Goal: Communication & Community: Share content

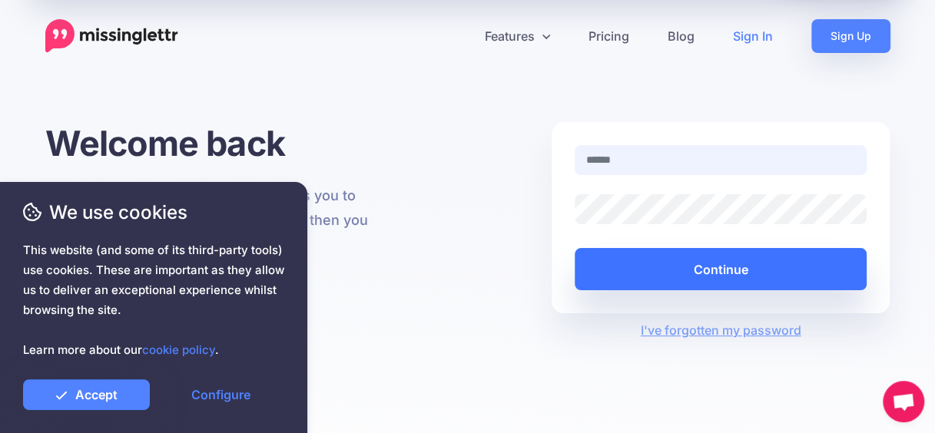
type input "**********"
click at [694, 265] on button "Continue" at bounding box center [721, 269] width 293 height 42
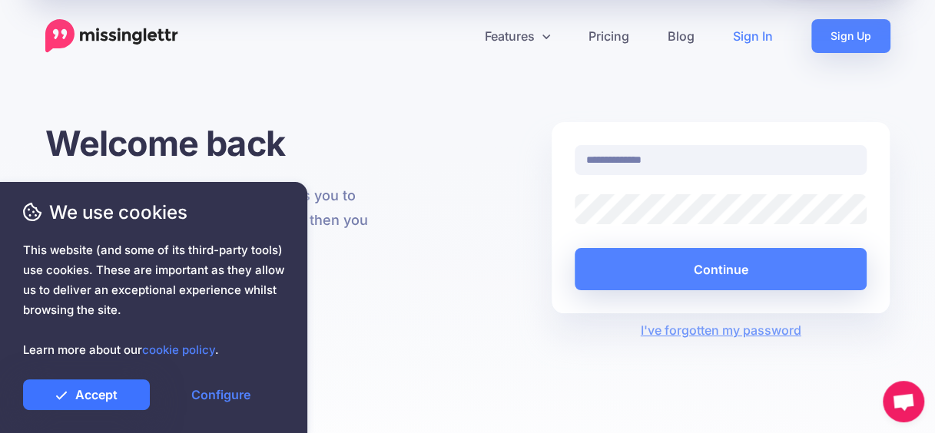
click at [135, 386] on link "Accept" at bounding box center [86, 395] width 127 height 31
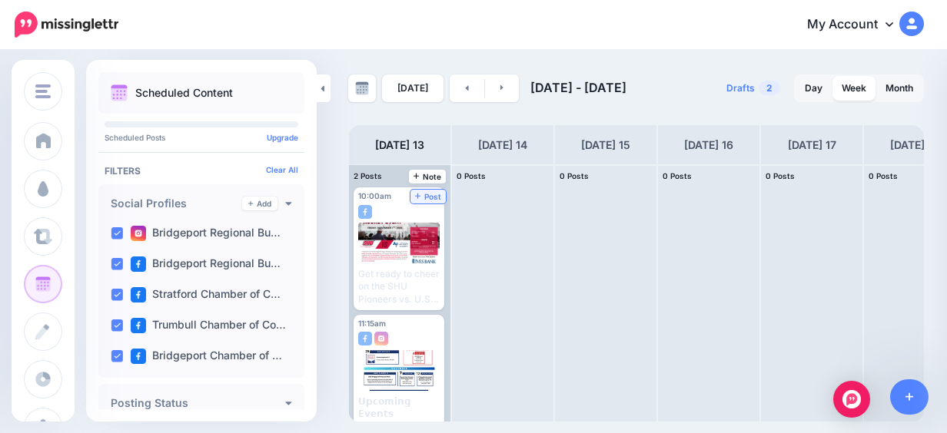
click at [441, 197] on span "Post" at bounding box center [428, 197] width 27 height 8
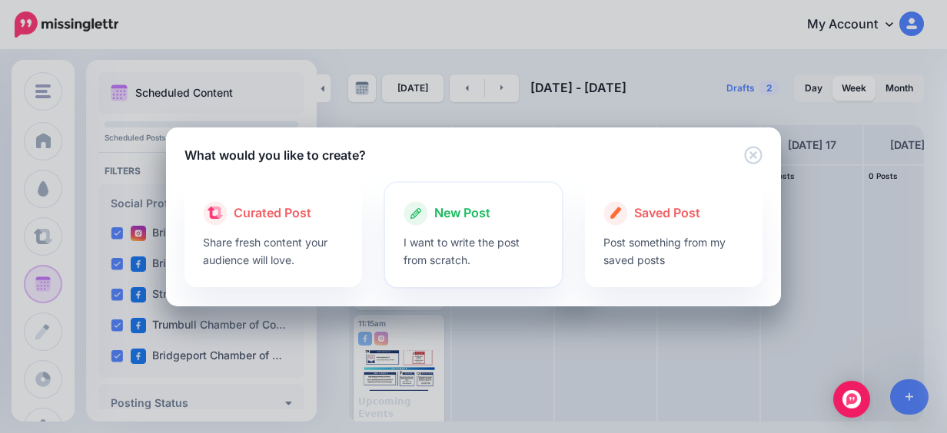
click at [476, 224] on div "New Post" at bounding box center [473, 213] width 141 height 25
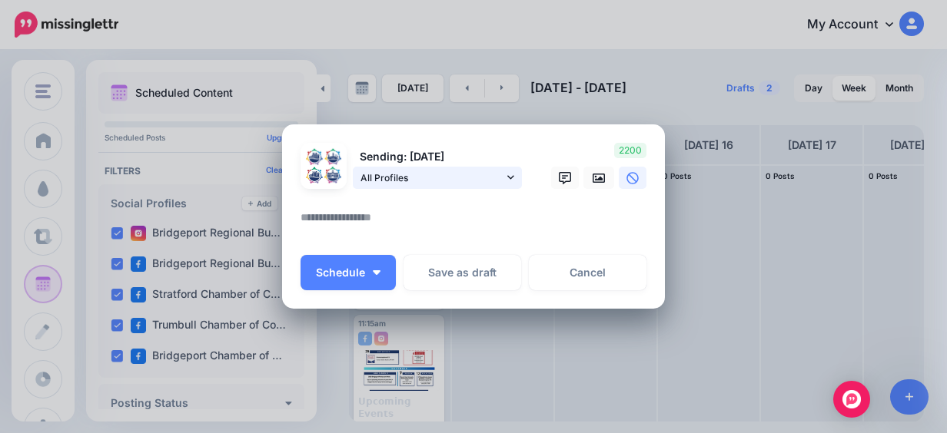
click at [475, 184] on span "All Profiles" at bounding box center [431, 178] width 143 height 16
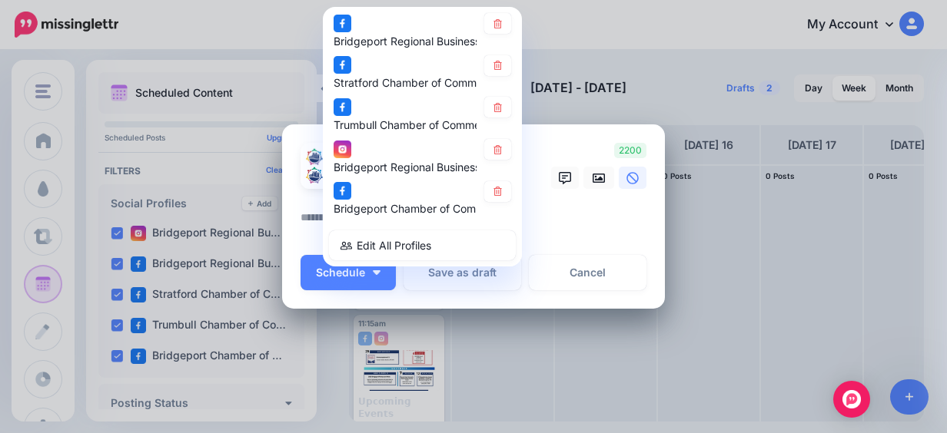
click at [575, 238] on textarea at bounding box center [476, 223] width 353 height 30
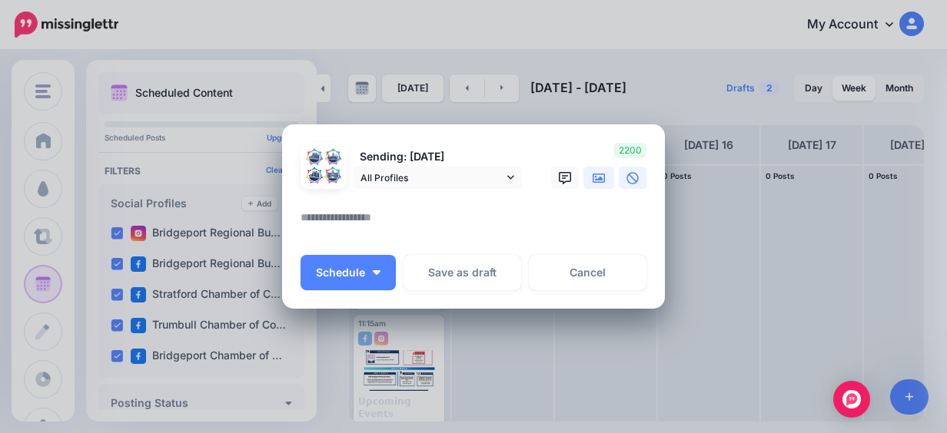
click at [602, 181] on link at bounding box center [598, 178] width 31 height 22
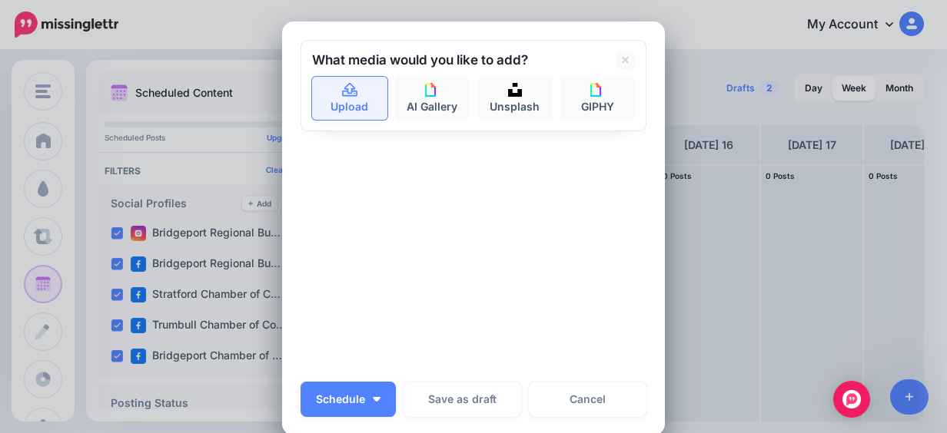
click at [347, 119] on link "Upload" at bounding box center [349, 98] width 75 height 43
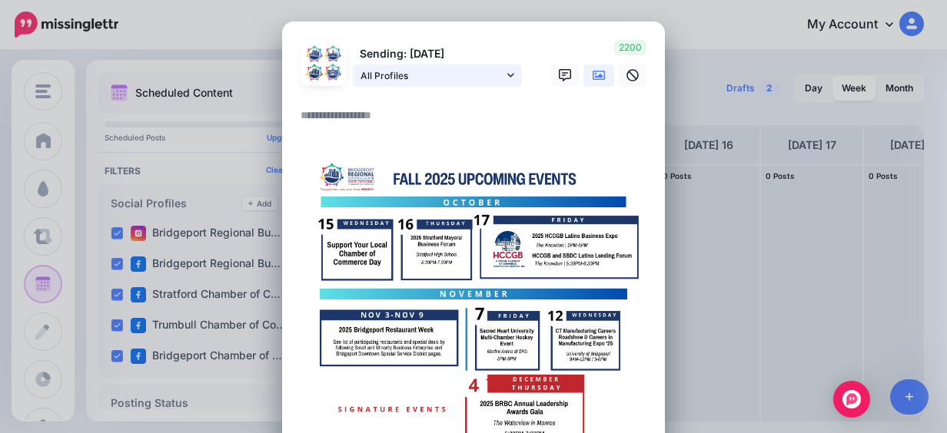
click at [464, 69] on span "All Profiles" at bounding box center [431, 76] width 143 height 16
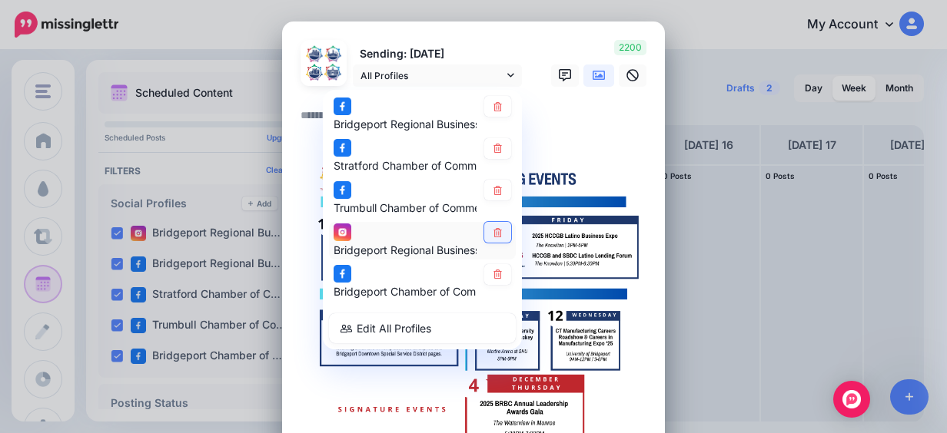
click at [492, 238] on link at bounding box center [497, 232] width 27 height 21
click at [549, 120] on textarea at bounding box center [476, 121] width 353 height 30
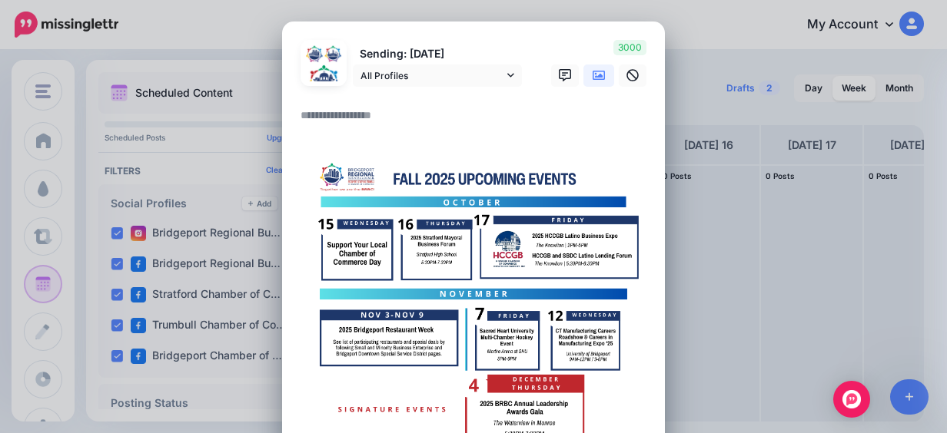
paste textarea "**********"
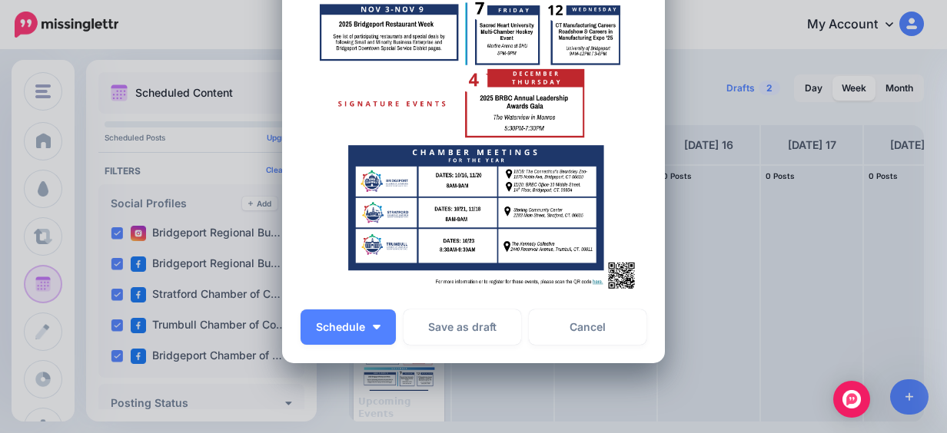
scroll to position [871, 0]
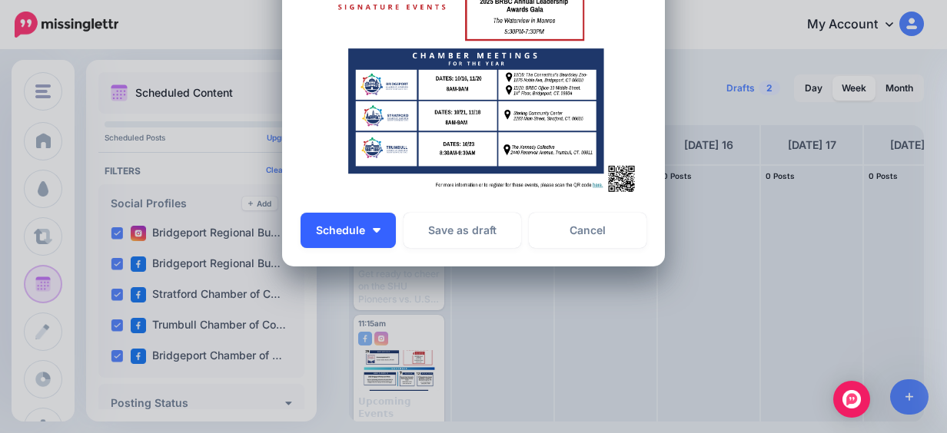
click at [341, 225] on span "Schedule" at bounding box center [340, 230] width 49 height 11
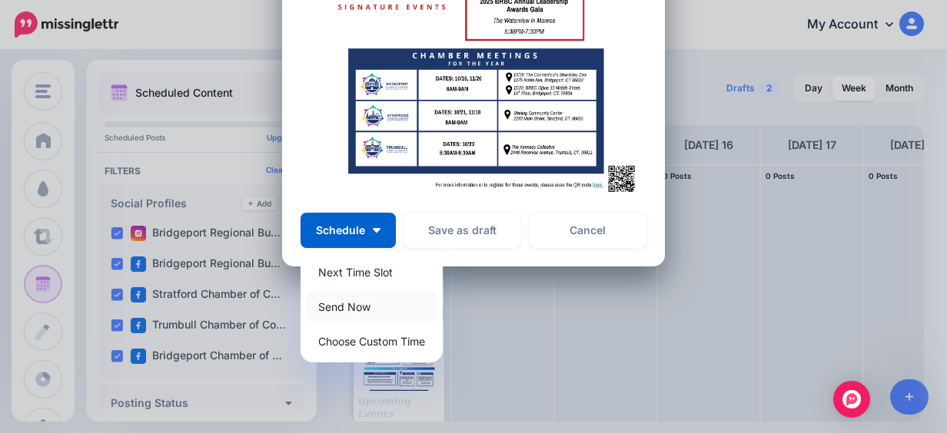
type textarea "**********"
click at [345, 312] on link "Send Now" at bounding box center [372, 307] width 130 height 30
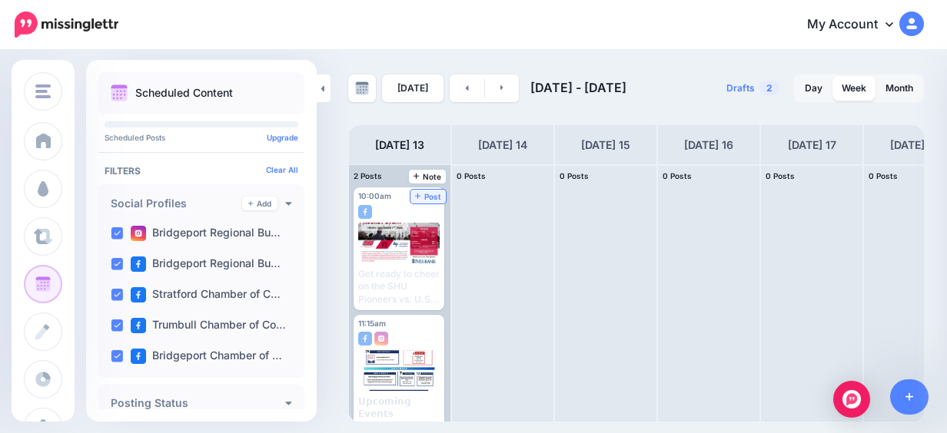
click at [436, 195] on span "Post" at bounding box center [428, 197] width 27 height 8
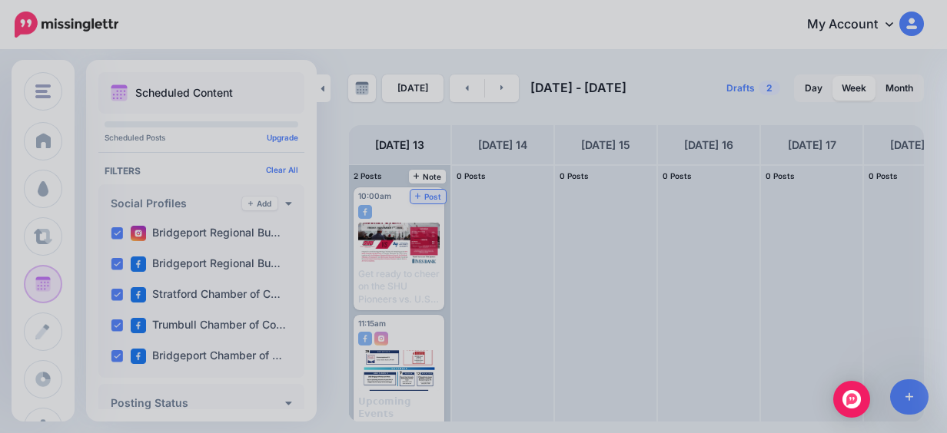
scroll to position [0, 0]
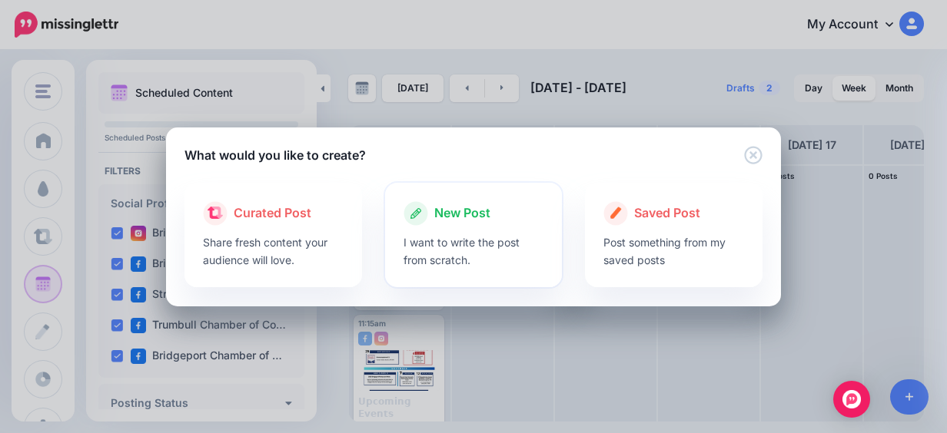
click at [466, 240] on p "I want to write the post from scratch." at bounding box center [473, 251] width 141 height 35
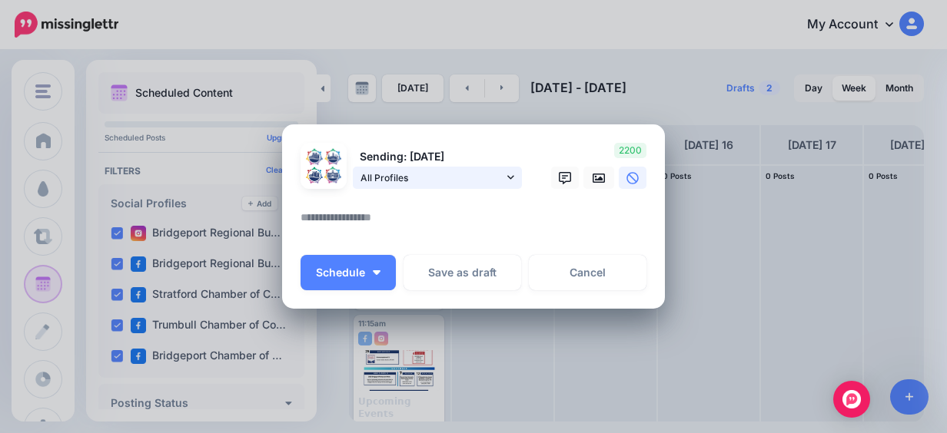
click at [429, 167] on link "All Profiles" at bounding box center [437, 178] width 169 height 22
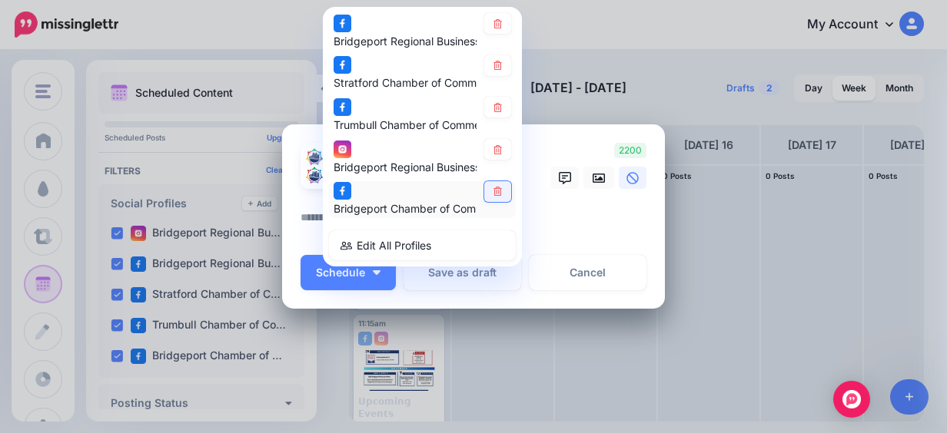
click at [490, 199] on link at bounding box center [497, 191] width 27 height 21
click at [492, 109] on icon at bounding box center [498, 107] width 12 height 9
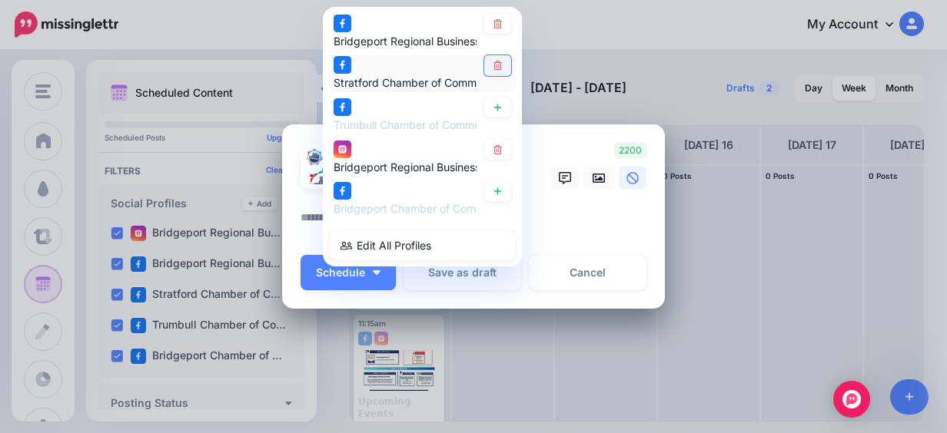
click at [484, 60] on link at bounding box center [497, 65] width 27 height 21
click at [496, 25] on icon at bounding box center [498, 23] width 12 height 9
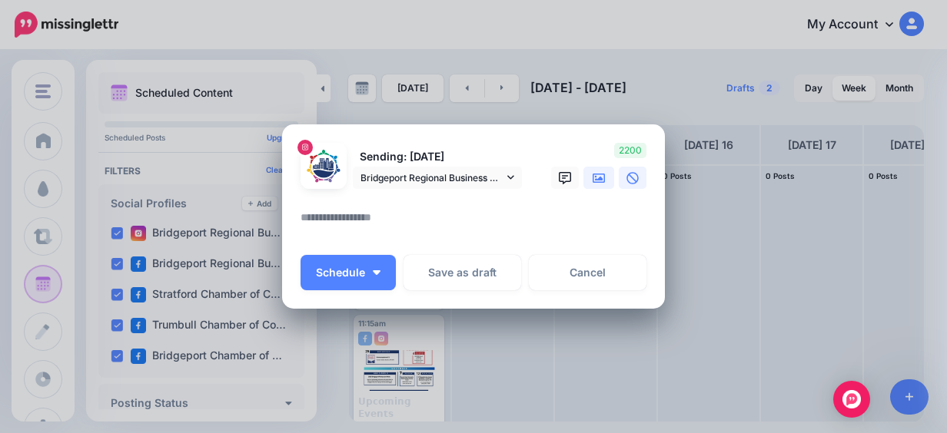
click at [592, 184] on link at bounding box center [598, 178] width 31 height 22
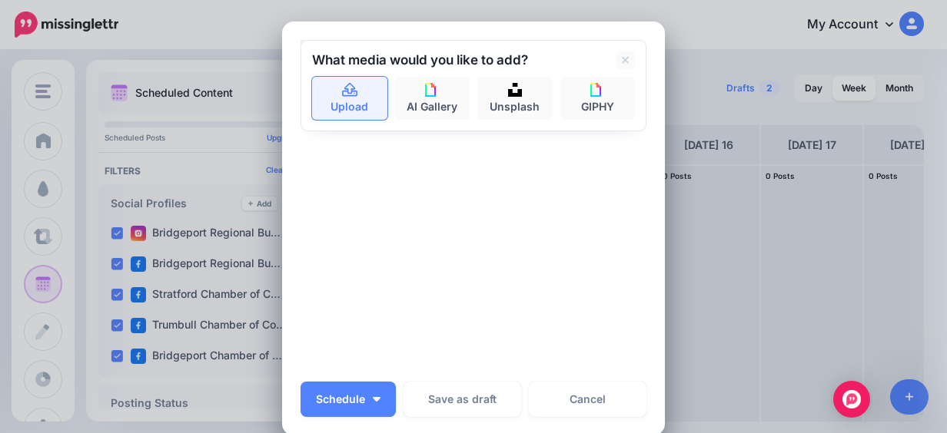
click at [323, 95] on link "Upload" at bounding box center [349, 98] width 75 height 43
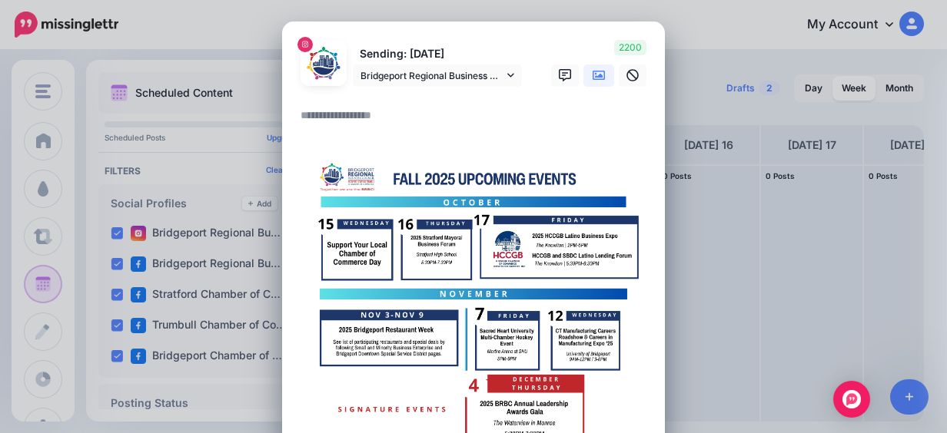
click at [316, 130] on textarea at bounding box center [476, 121] width 353 height 30
paste textarea "**********"
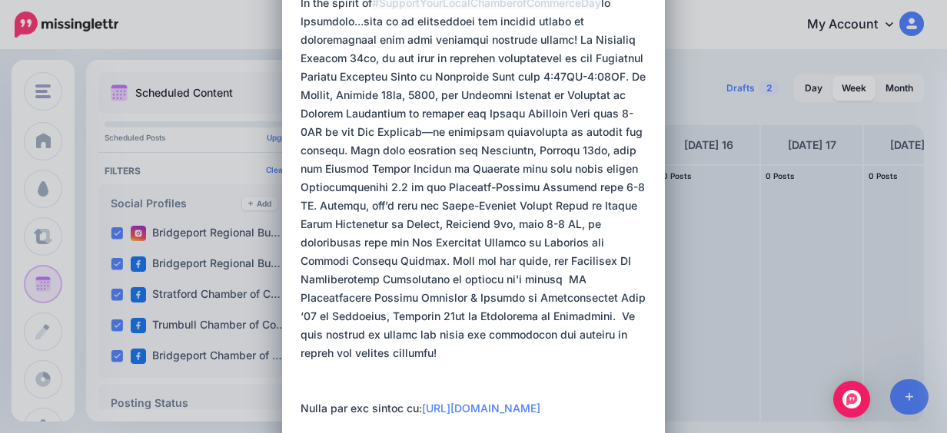
drag, startPoint x: 582, startPoint y: 398, endPoint x: 278, endPoint y: 387, distance: 304.5
click at [282, 387] on div "Loading Sending: [DATE] Bridgeport Regional Business Council account" at bounding box center [473, 430] width 383 height 1116
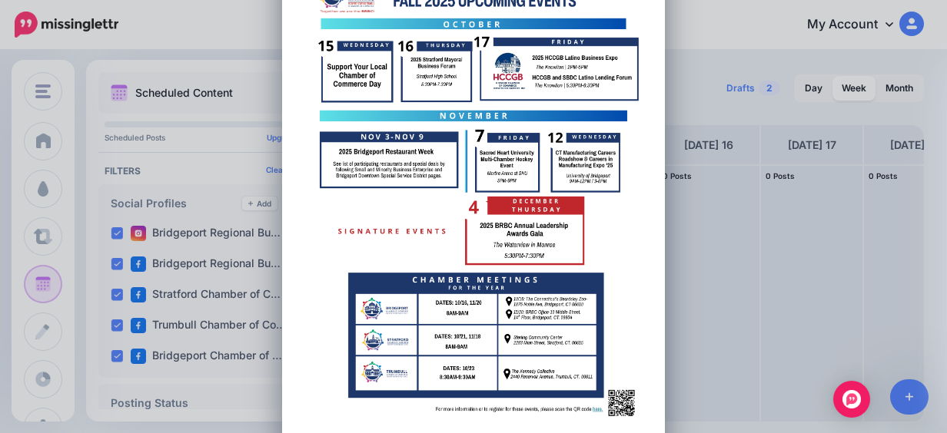
scroll to position [834, 0]
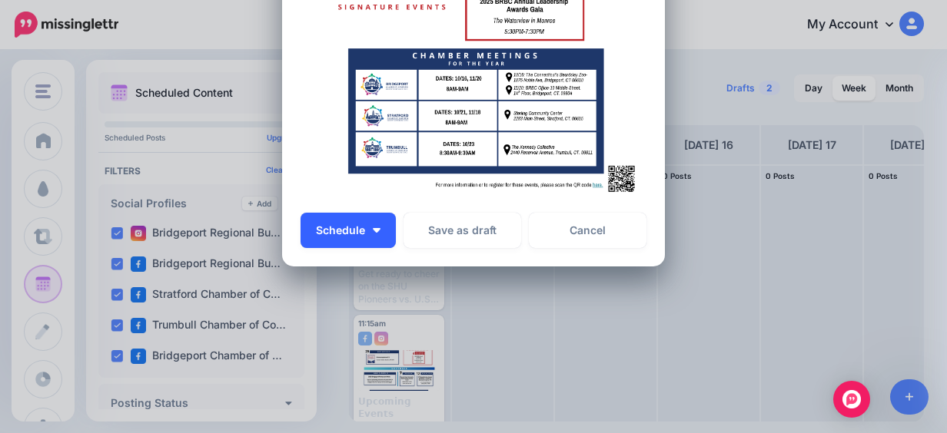
type textarea "**********"
click at [367, 224] on button "Schedule" at bounding box center [347, 230] width 95 height 35
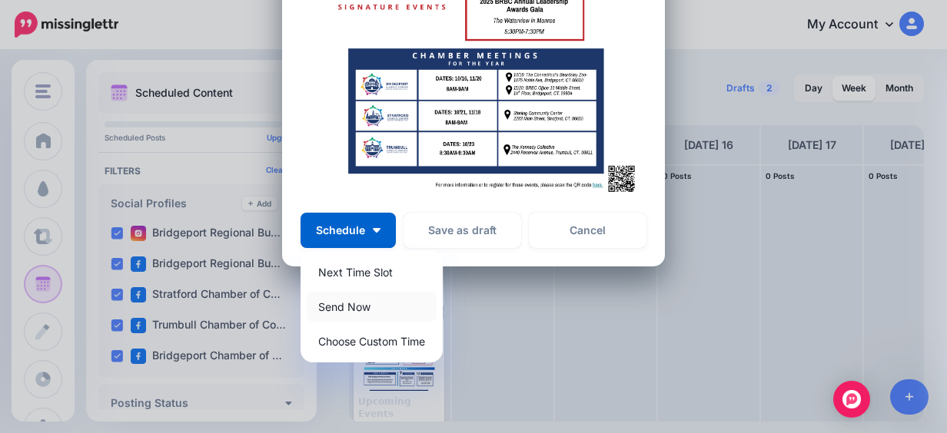
click at [362, 310] on link "Send Now" at bounding box center [372, 307] width 130 height 30
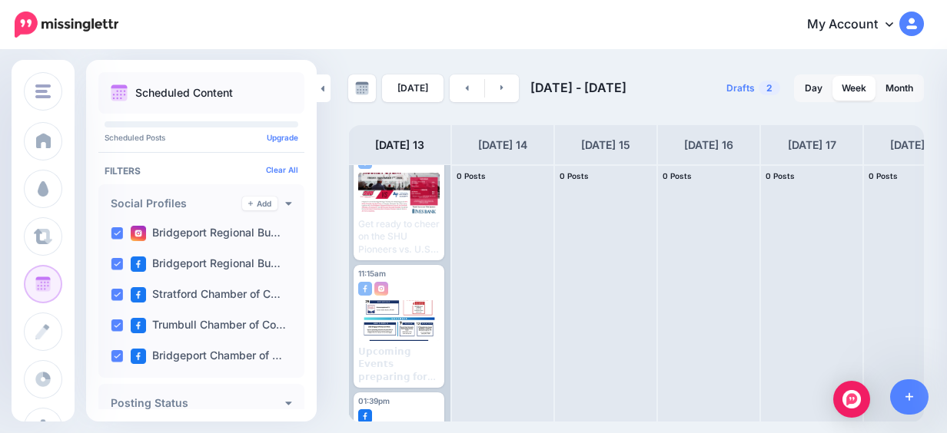
scroll to position [0, 0]
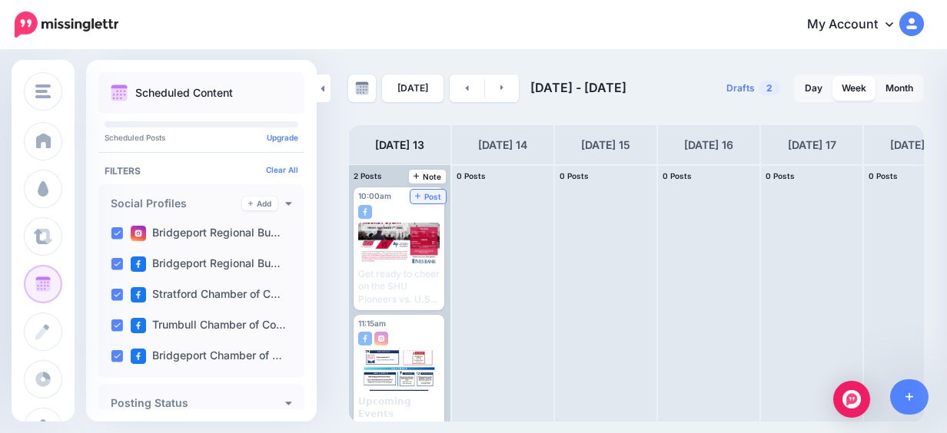
click at [435, 194] on span "Post" at bounding box center [428, 197] width 27 height 8
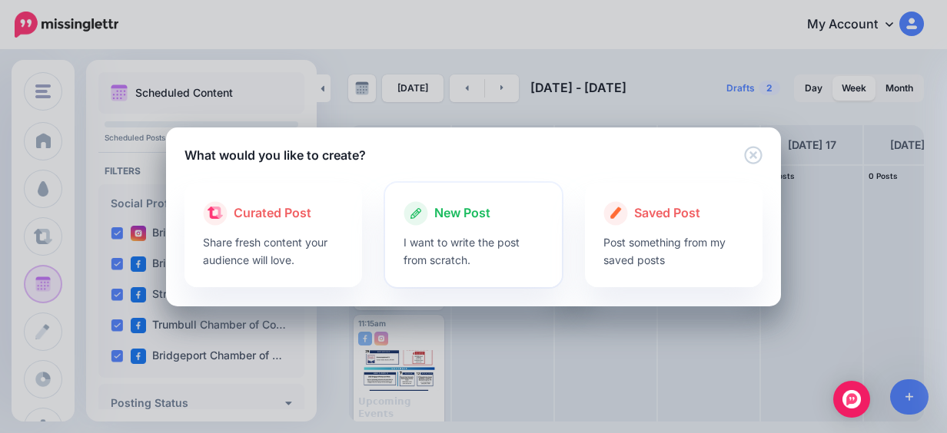
click at [464, 204] on span "New Post" at bounding box center [462, 214] width 56 height 20
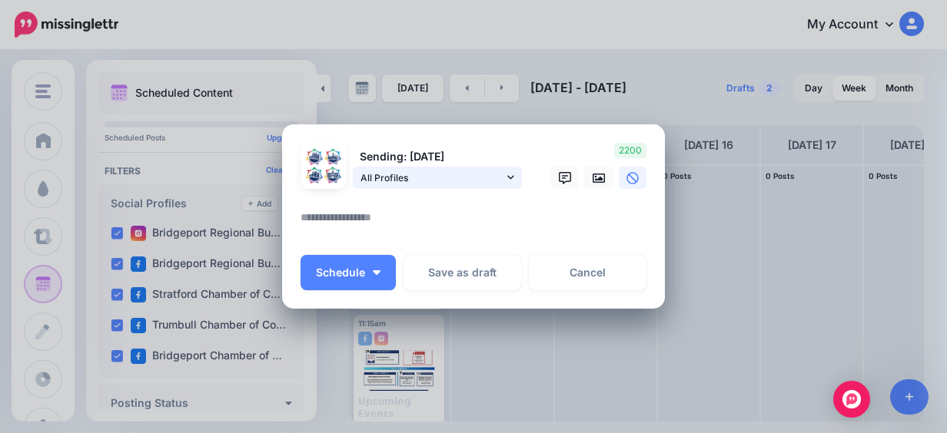
click at [473, 176] on span "All Profiles" at bounding box center [431, 178] width 143 height 16
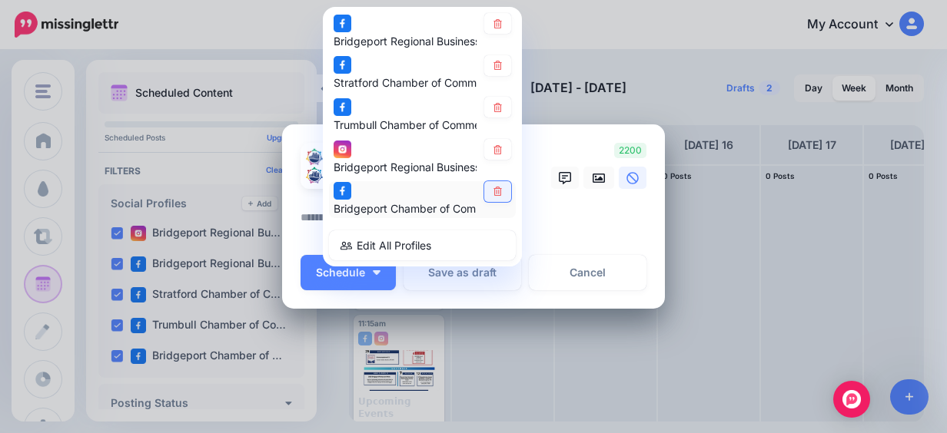
click at [499, 187] on link at bounding box center [497, 191] width 27 height 21
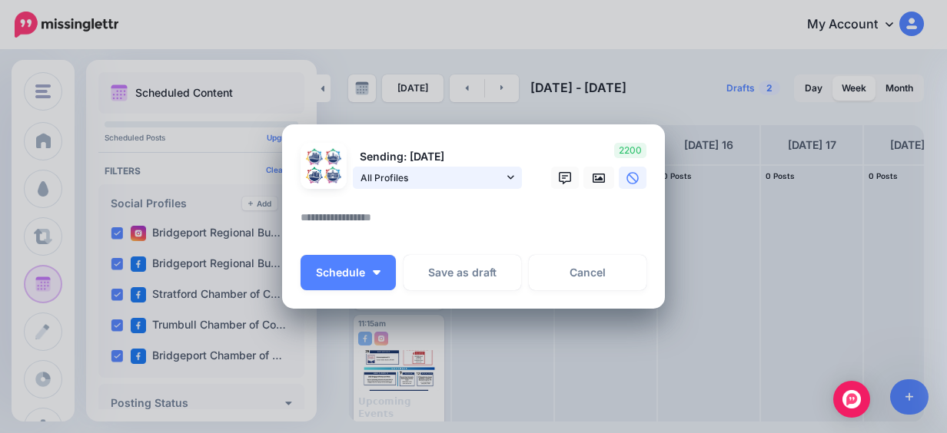
click at [498, 171] on link "All Profiles" at bounding box center [437, 178] width 169 height 22
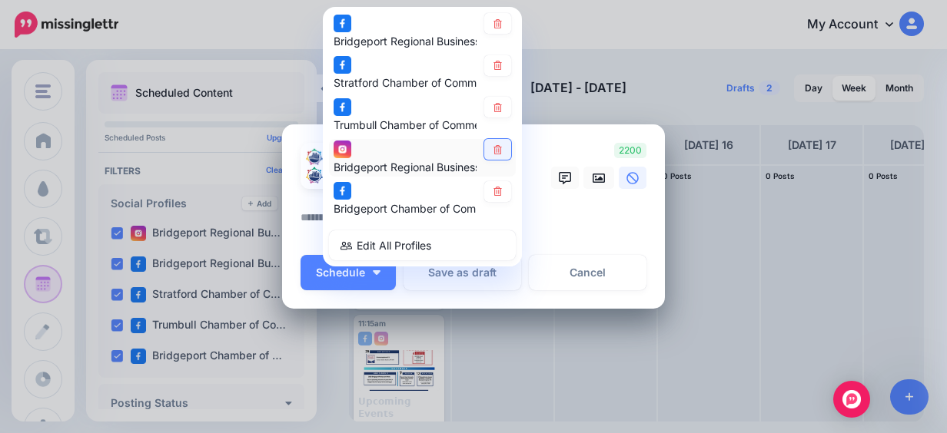
click at [499, 144] on link at bounding box center [497, 149] width 27 height 21
click at [572, 212] on textarea at bounding box center [476, 223] width 353 height 30
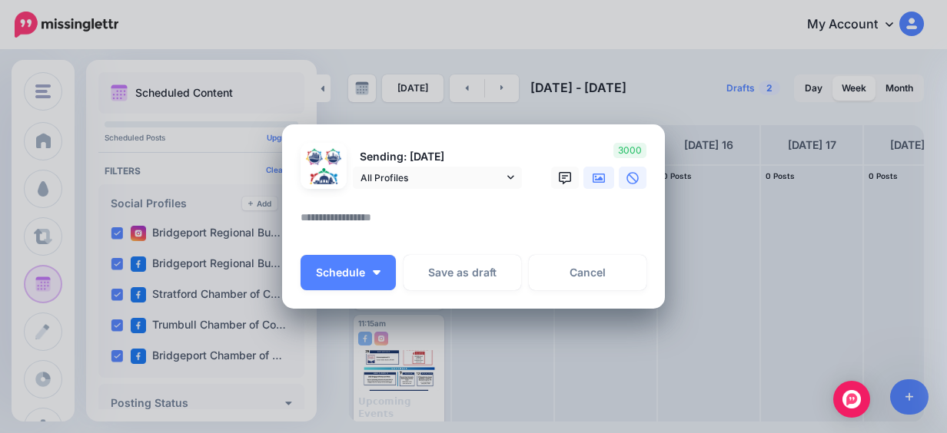
click at [597, 182] on icon at bounding box center [598, 178] width 12 height 9
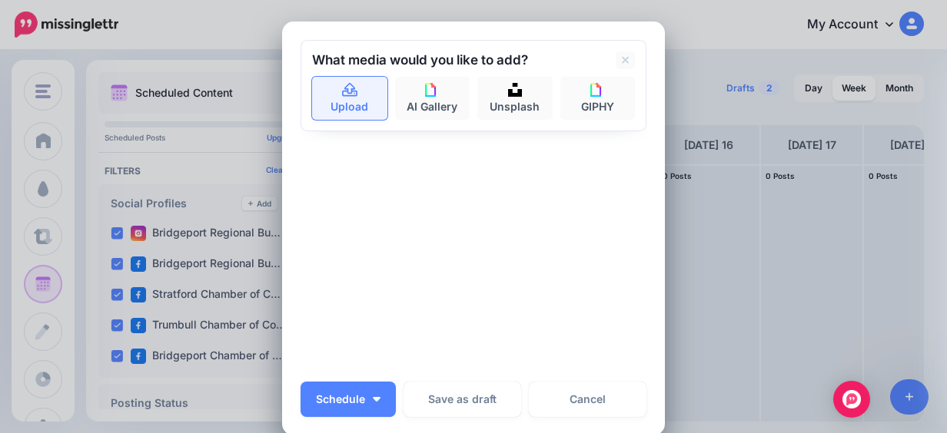
click at [317, 84] on link "Upload" at bounding box center [349, 98] width 75 height 43
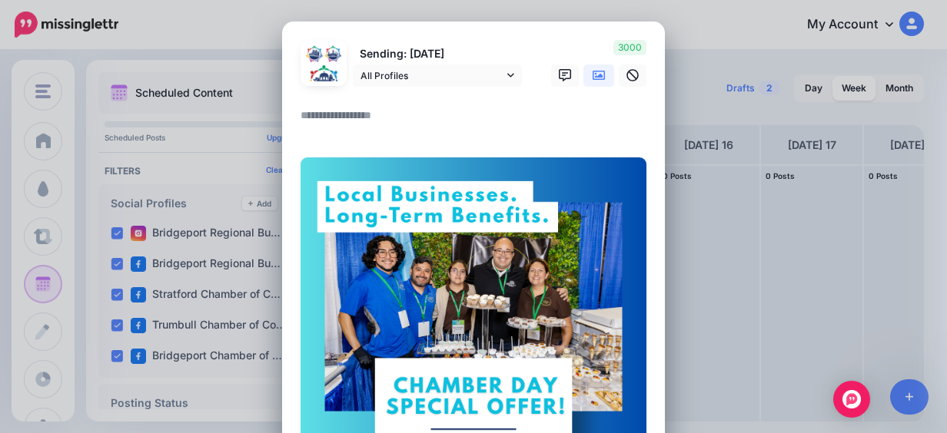
click at [330, 107] on textarea at bounding box center [476, 121] width 353 height 30
paste textarea "**********"
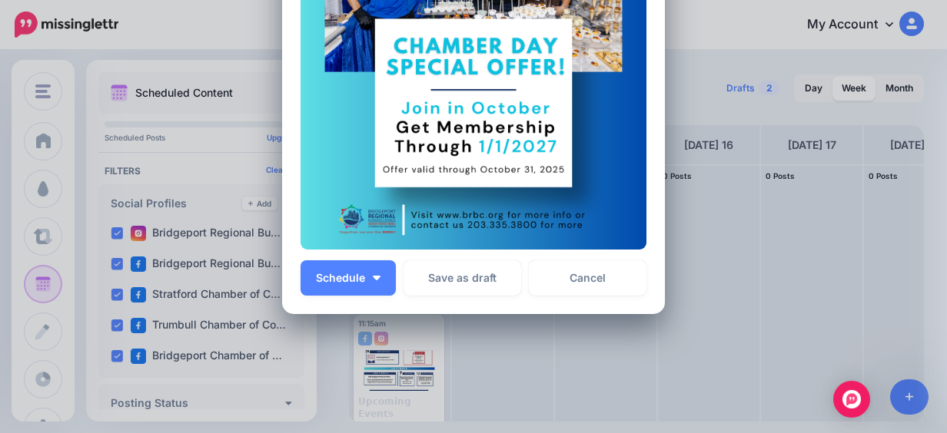
scroll to position [593, 0]
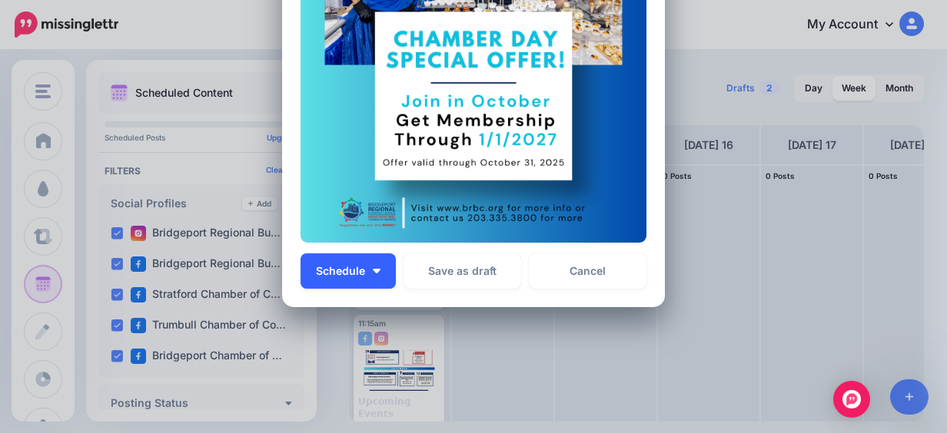
type textarea "**********"
click at [373, 274] on img "button" at bounding box center [377, 271] width 8 height 5
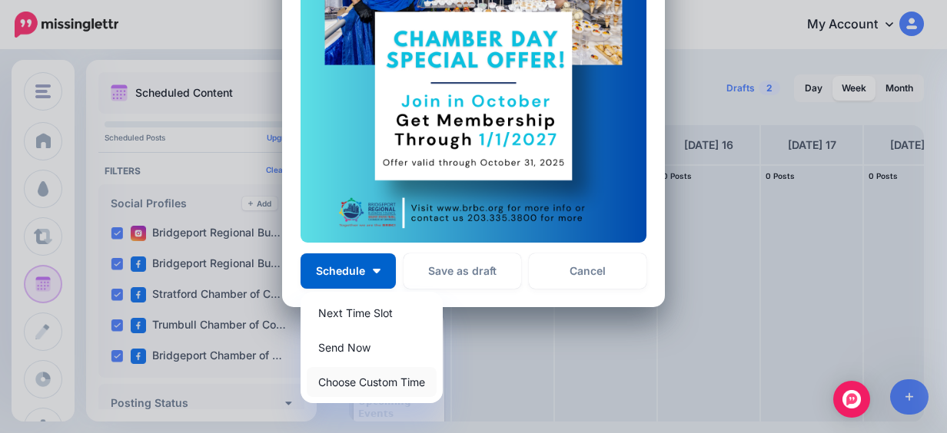
click at [407, 380] on link "Choose Custom Time" at bounding box center [372, 382] width 130 height 30
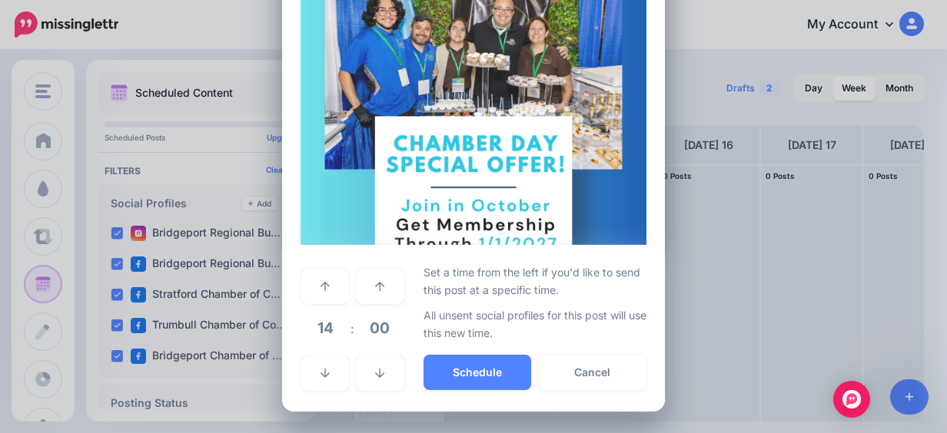
scroll to position [489, 0]
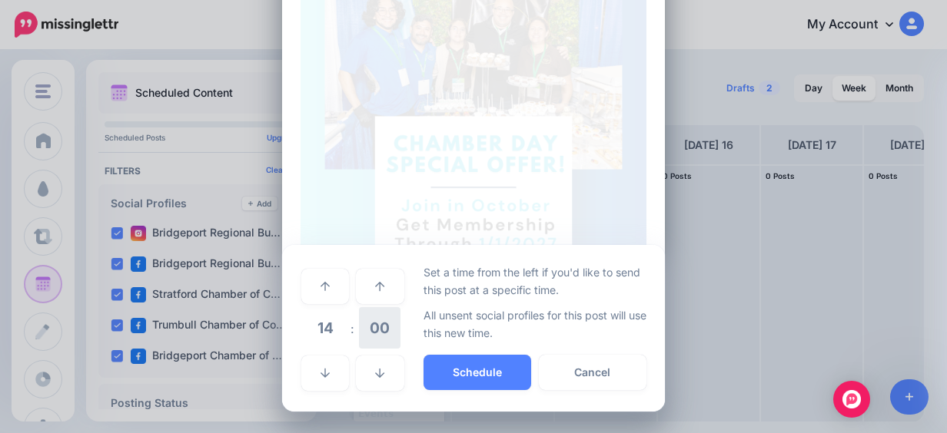
click at [380, 331] on span "00" at bounding box center [379, 327] width 41 height 41
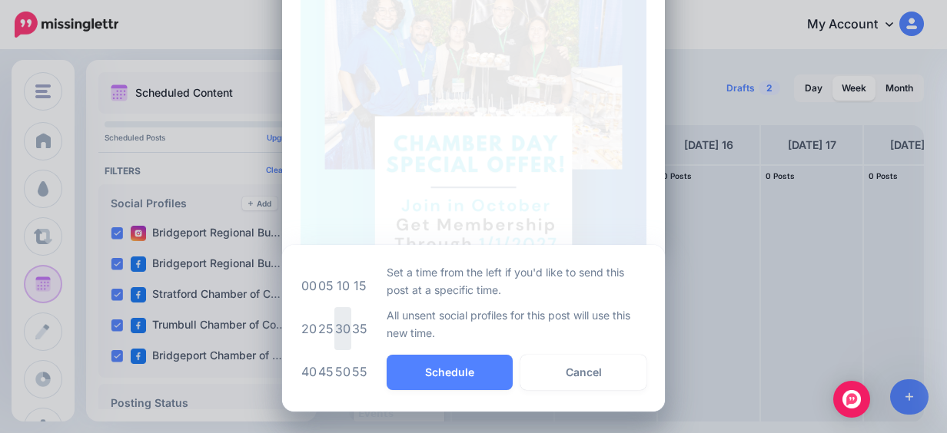
click at [337, 327] on td "30" at bounding box center [342, 328] width 17 height 43
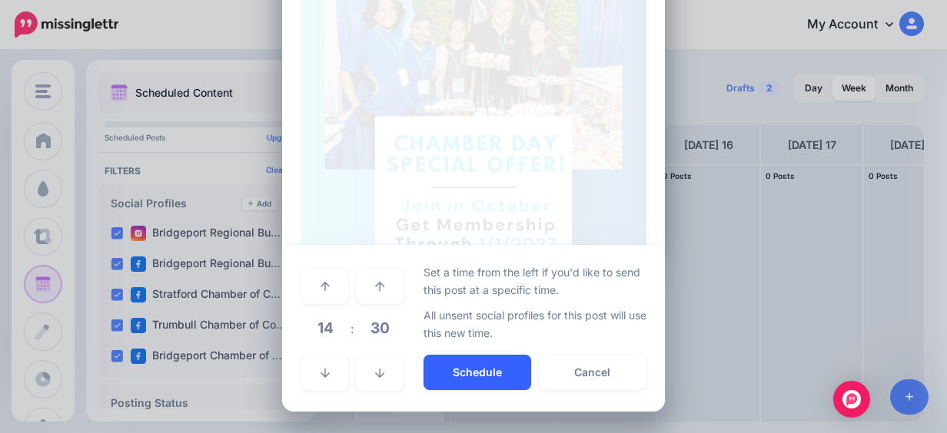
click at [455, 370] on button "Schedule" at bounding box center [477, 372] width 108 height 35
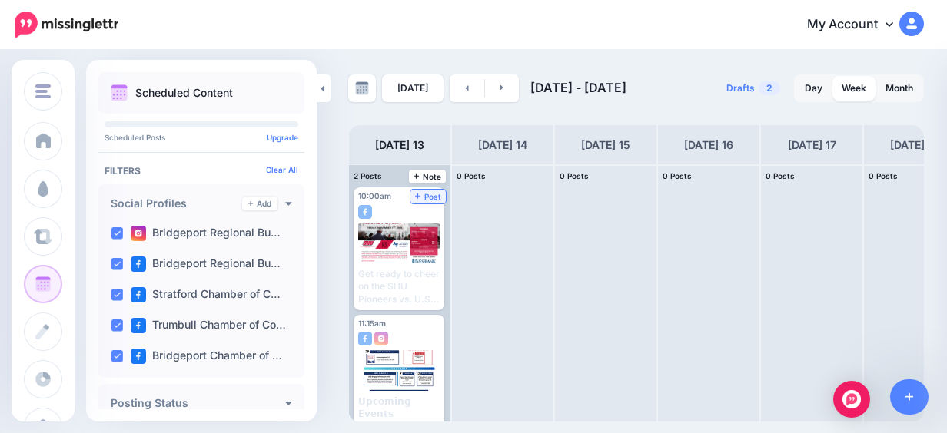
click at [424, 197] on span "Post" at bounding box center [428, 197] width 27 height 8
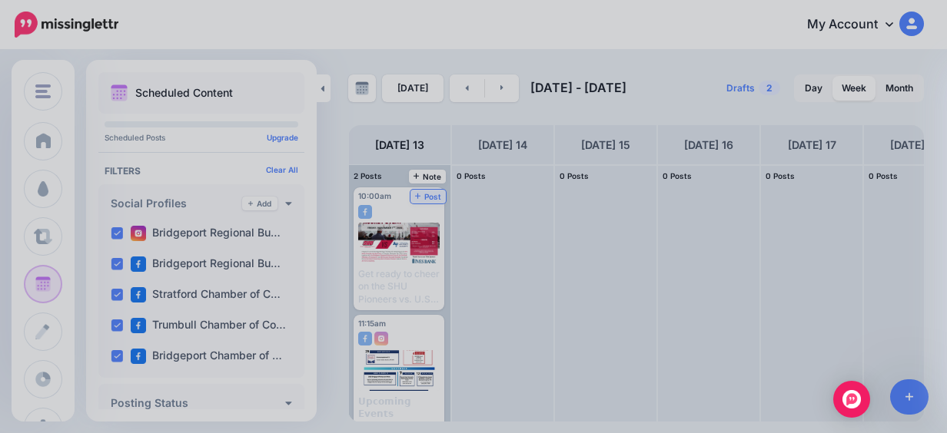
scroll to position [0, 0]
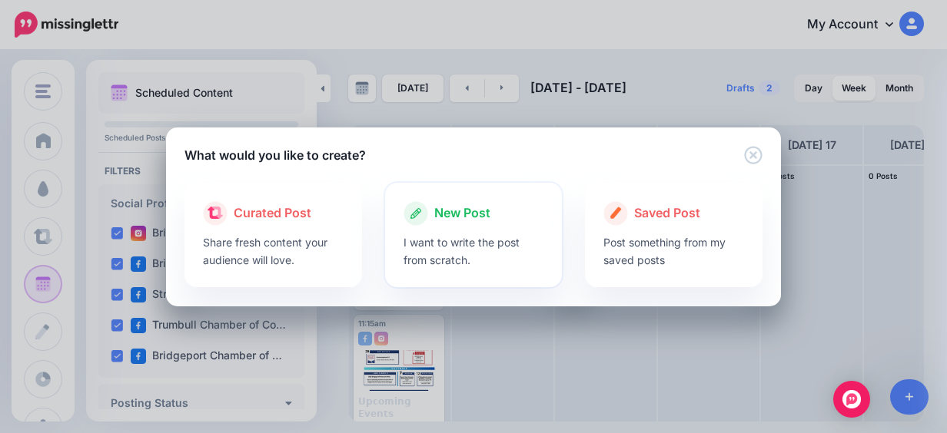
click at [450, 219] on span "New Post" at bounding box center [462, 214] width 56 height 20
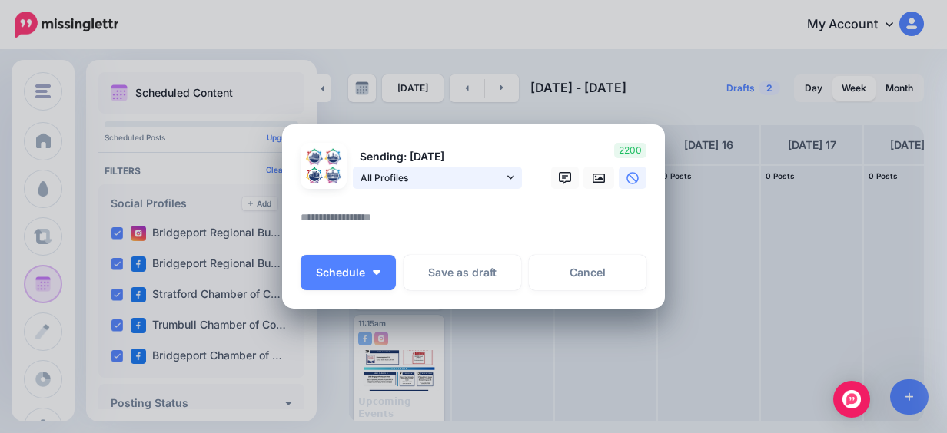
click at [470, 183] on span "All Profiles" at bounding box center [431, 178] width 143 height 16
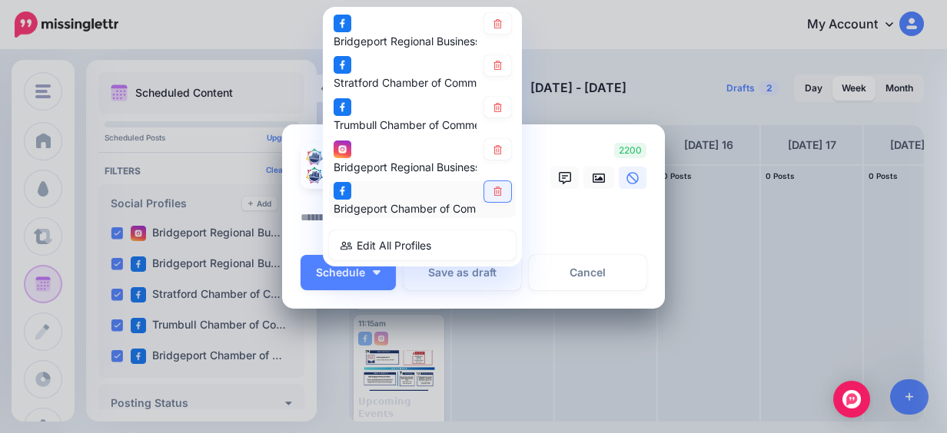
click at [486, 195] on link at bounding box center [497, 191] width 27 height 21
click at [497, 104] on link at bounding box center [497, 108] width 27 height 21
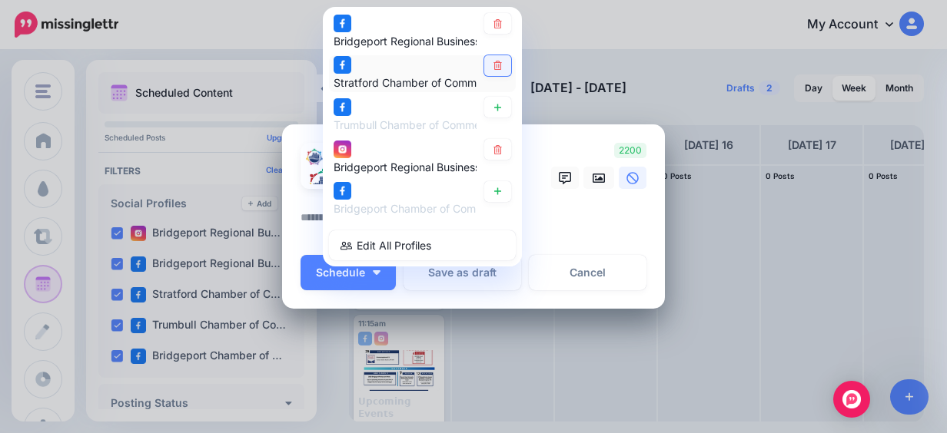
click at [499, 62] on link at bounding box center [497, 65] width 27 height 21
click at [484, 27] on link at bounding box center [497, 23] width 27 height 21
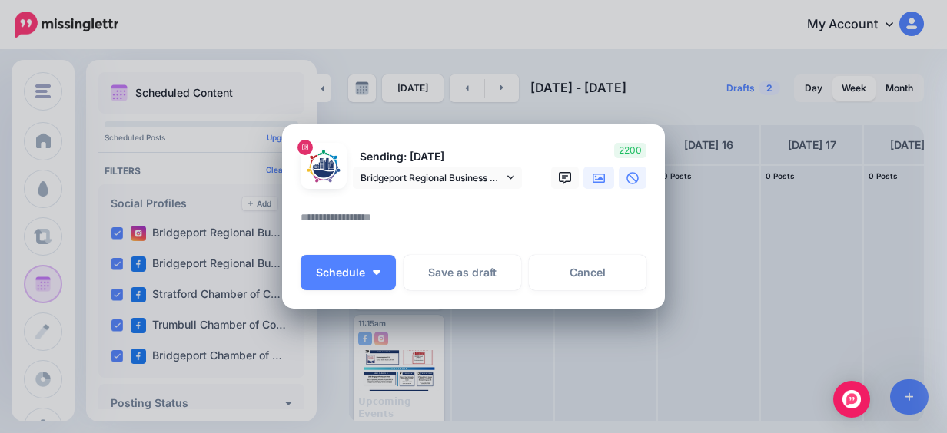
click at [592, 186] on link at bounding box center [598, 178] width 31 height 22
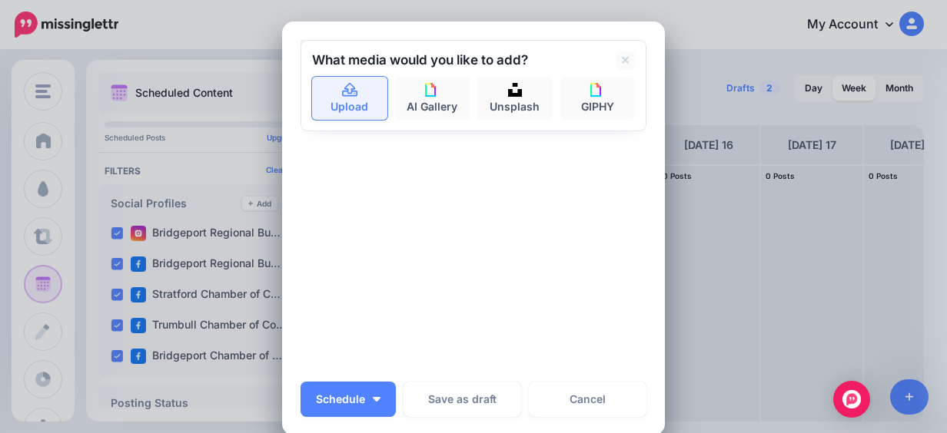
click at [333, 113] on link "Upload" at bounding box center [349, 98] width 75 height 43
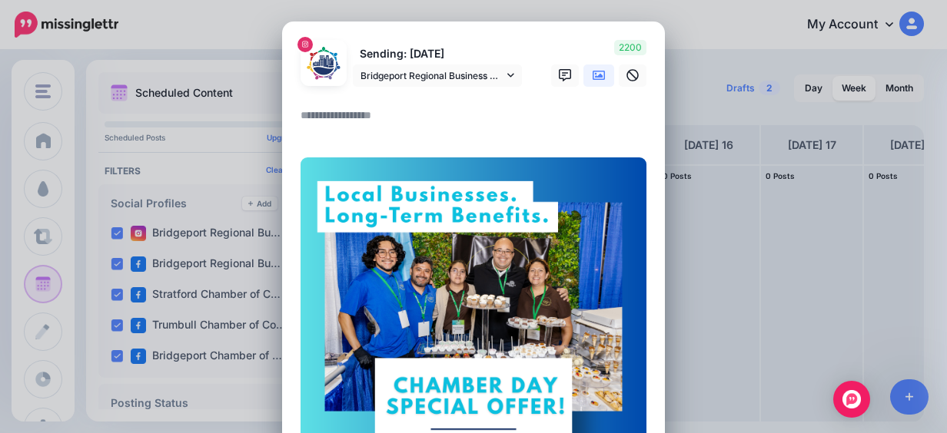
click at [343, 122] on textarea at bounding box center [476, 121] width 353 height 30
paste textarea "**********"
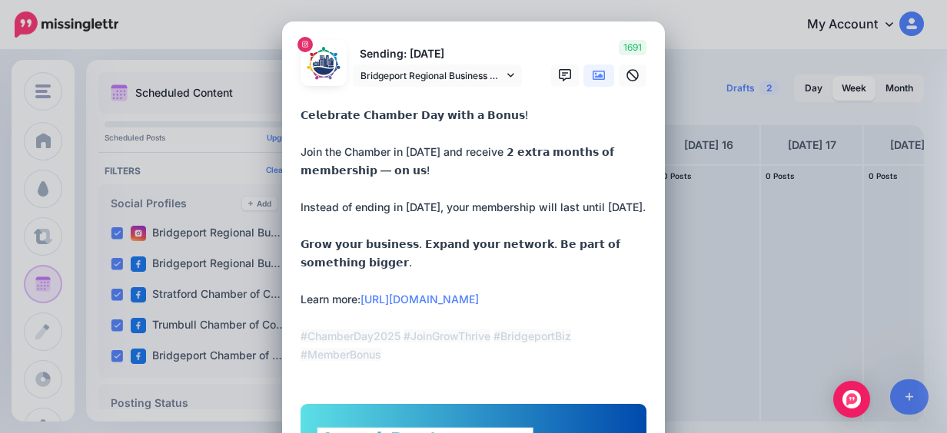
drag, startPoint x: 478, startPoint y: 316, endPoint x: 292, endPoint y: 318, distance: 186.0
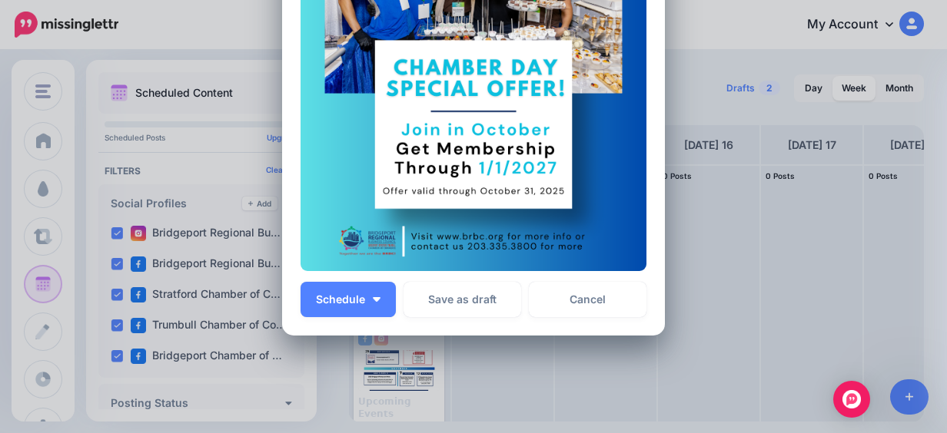
scroll to position [566, 0]
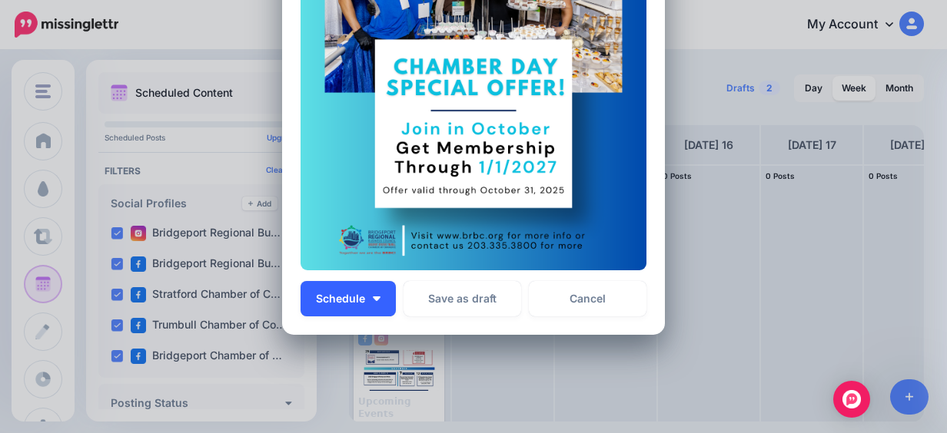
type textarea "**********"
click at [383, 297] on button "Schedule" at bounding box center [347, 298] width 95 height 35
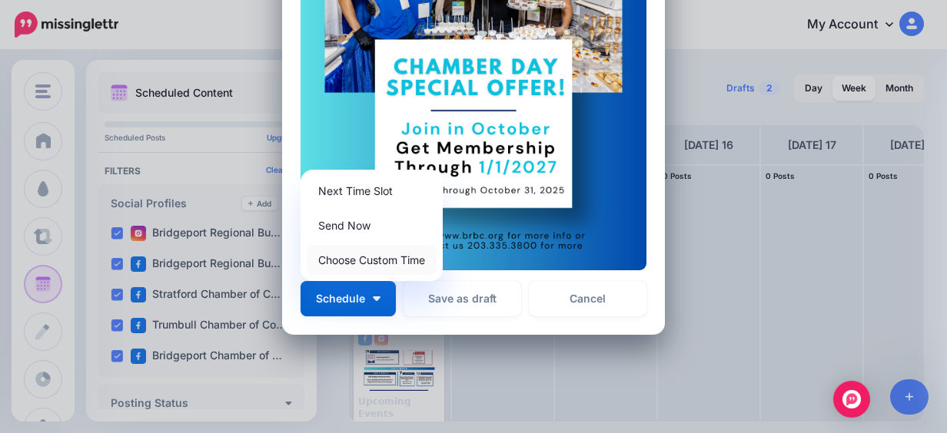
click at [374, 258] on link "Choose Custom Time" at bounding box center [372, 260] width 130 height 30
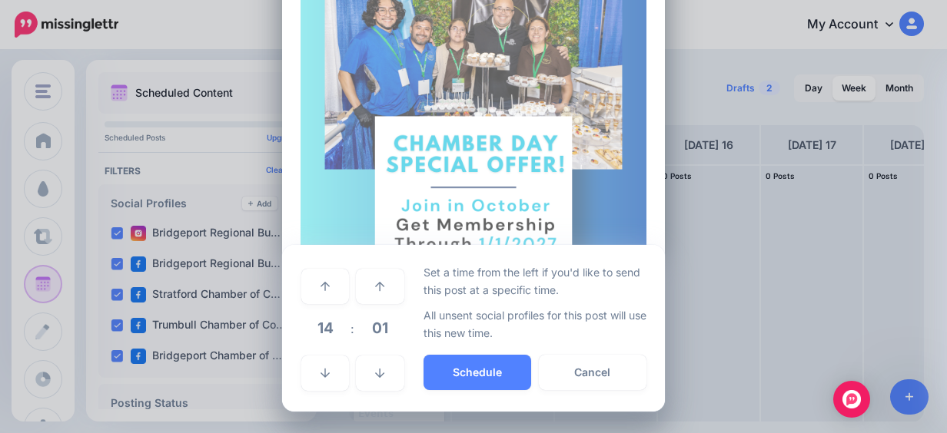
scroll to position [489, 0]
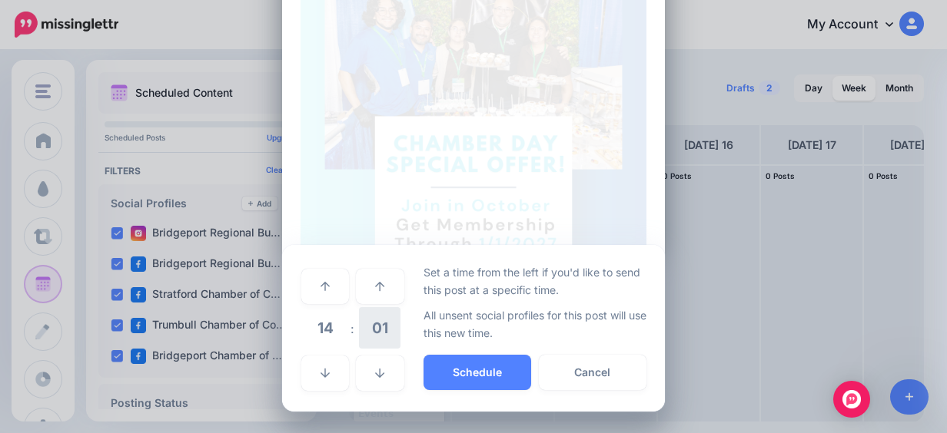
click at [380, 320] on span "01" at bounding box center [379, 327] width 41 height 41
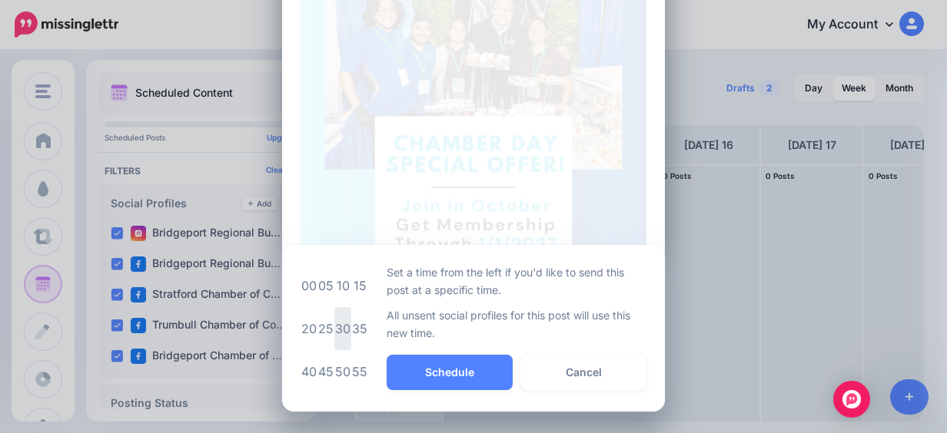
click at [338, 335] on td "30" at bounding box center [342, 328] width 17 height 43
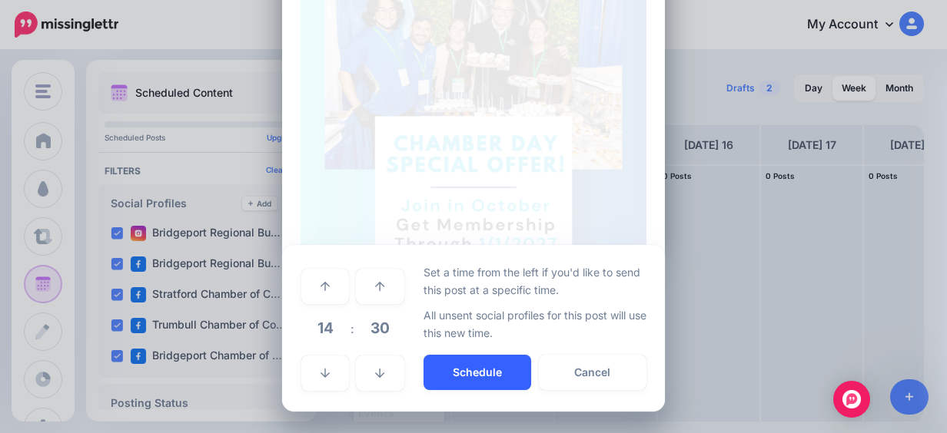
click at [472, 369] on button "Schedule" at bounding box center [477, 372] width 108 height 35
